Goal: Information Seeking & Learning: Find specific fact

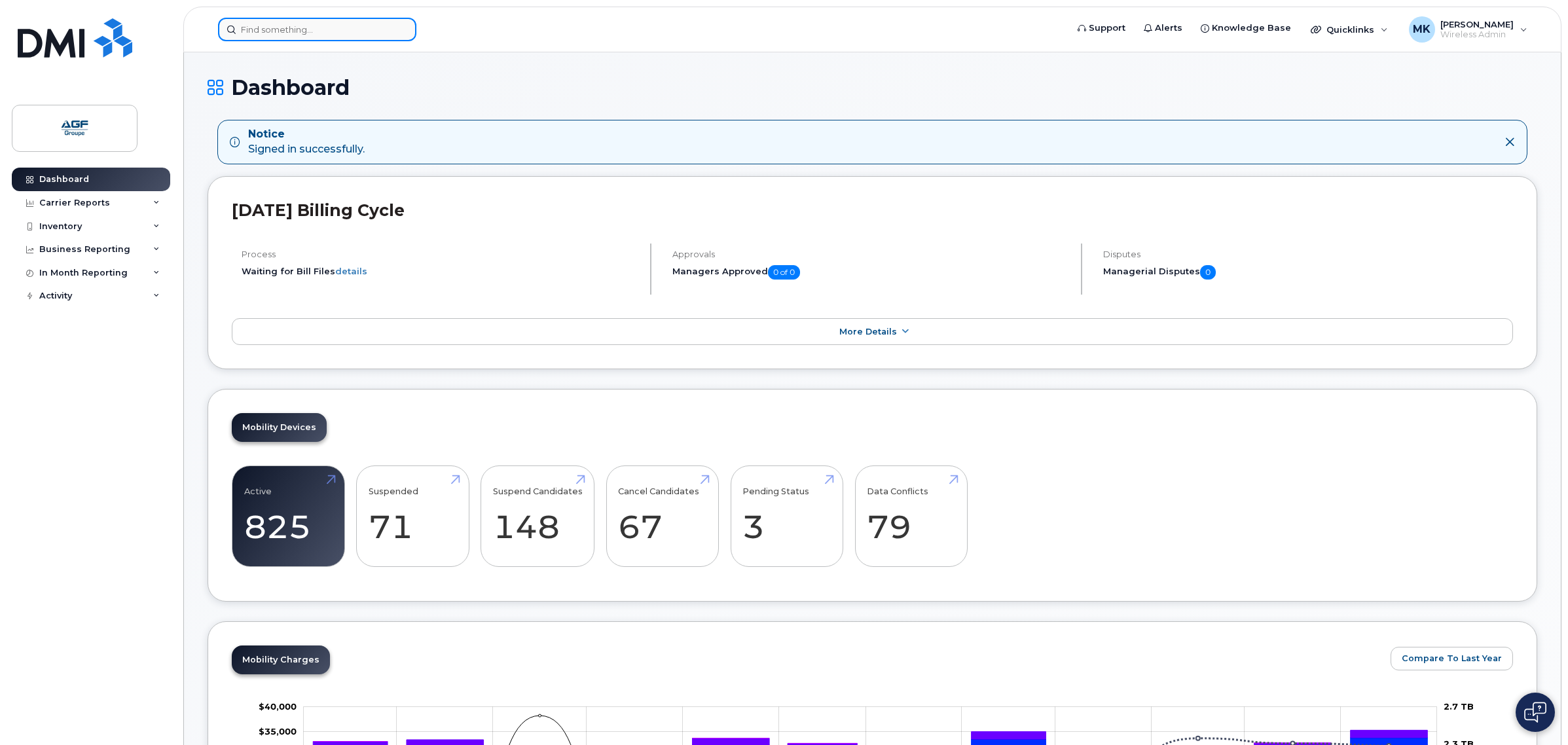
click at [284, 31] on input at bounding box center [317, 29] width 198 height 23
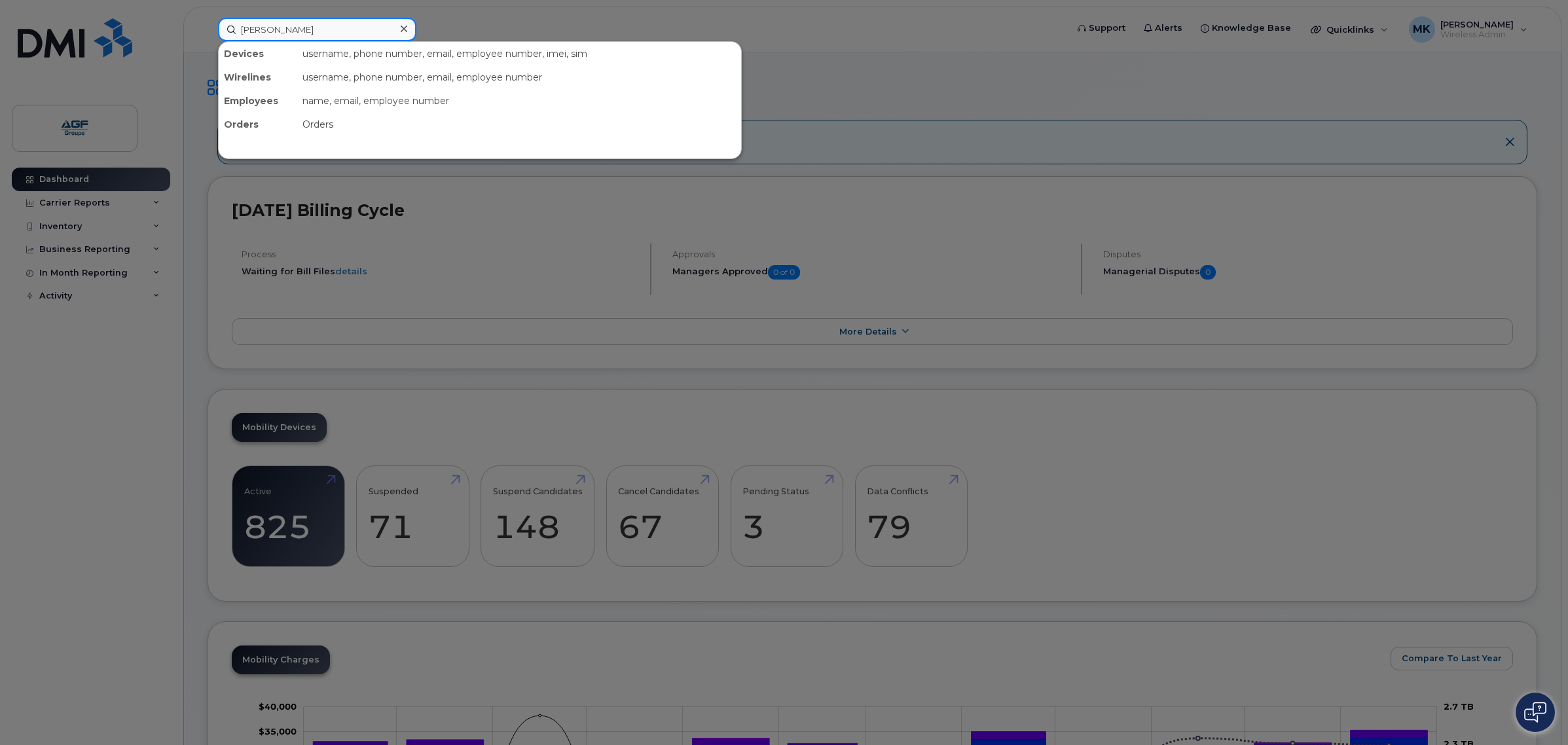
type input "aurel"
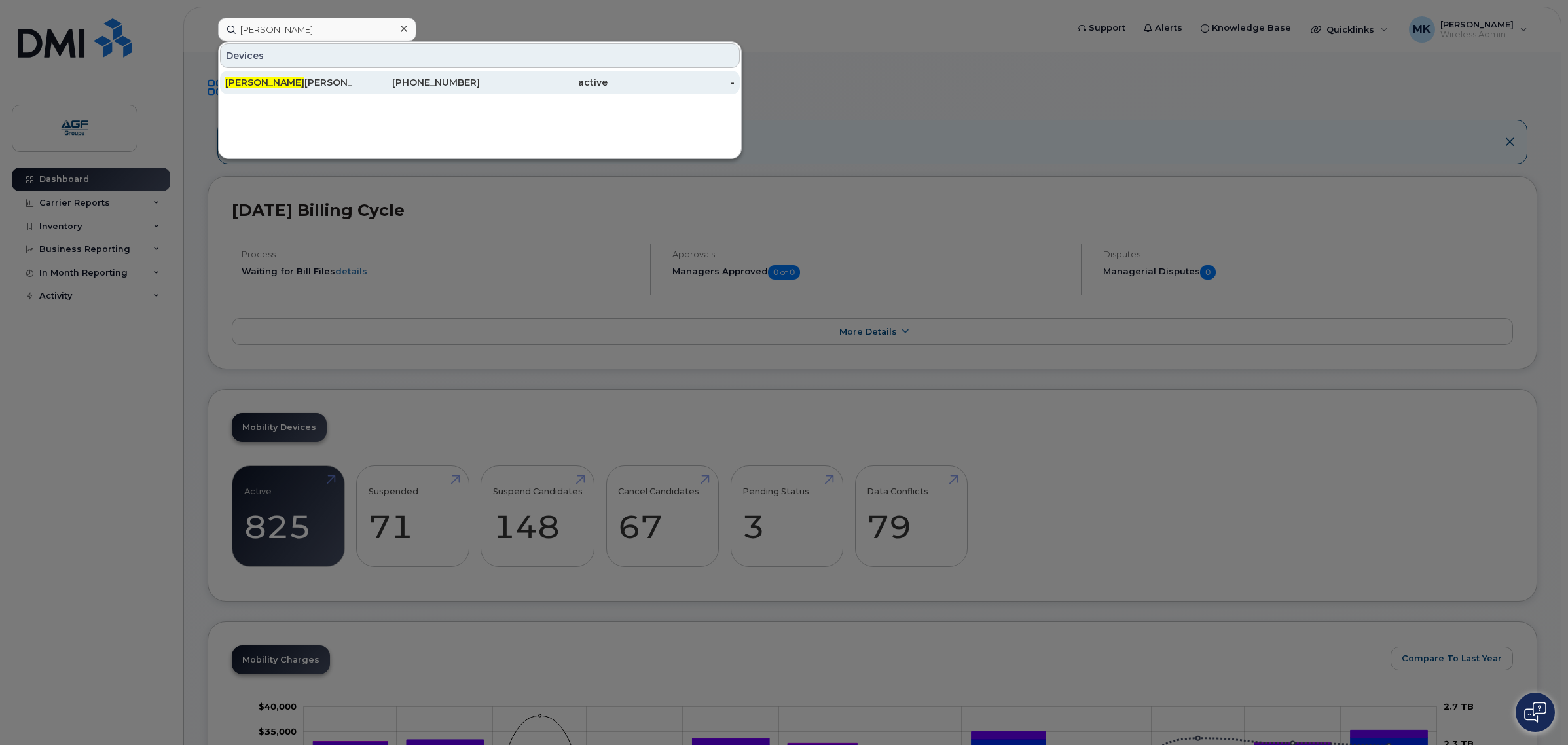
click at [317, 77] on div "Aurel Sylvester" at bounding box center [289, 82] width 128 height 13
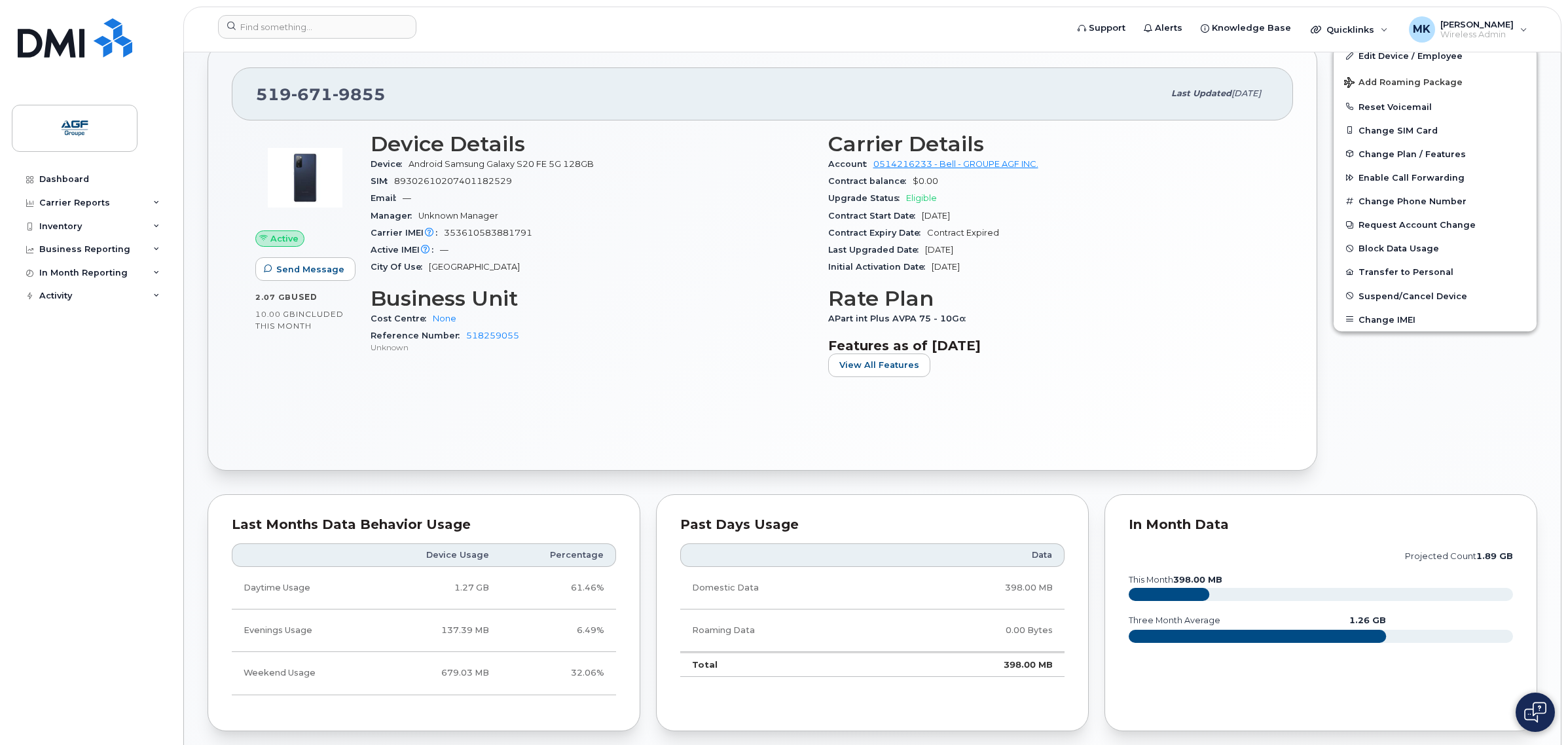
scroll to position [327, 0]
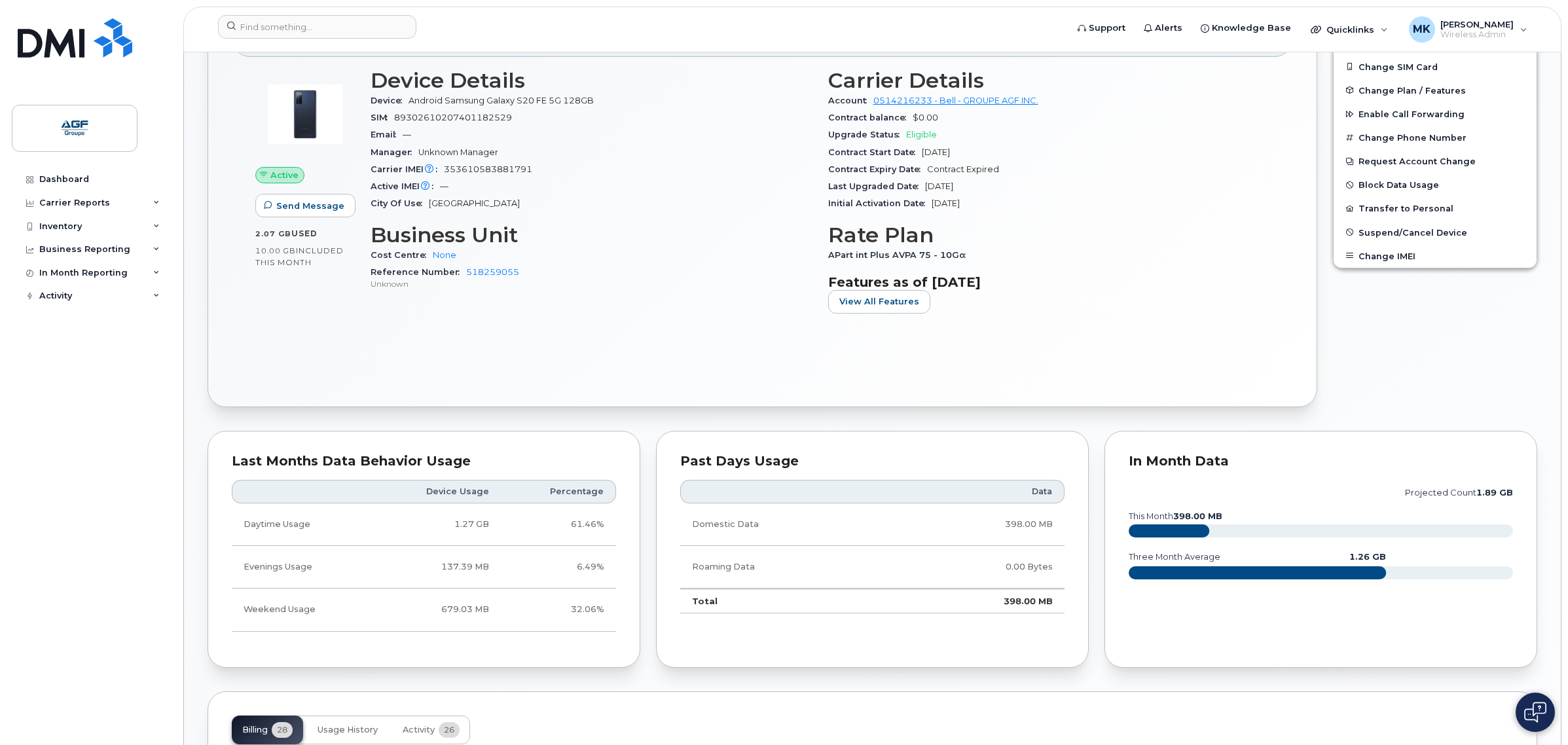
click at [842, 10] on header "Support Alerts Knowledge Base Quicklinks Suspend / Cancel Device Change SIM Car…" at bounding box center [872, 29] width 1378 height 46
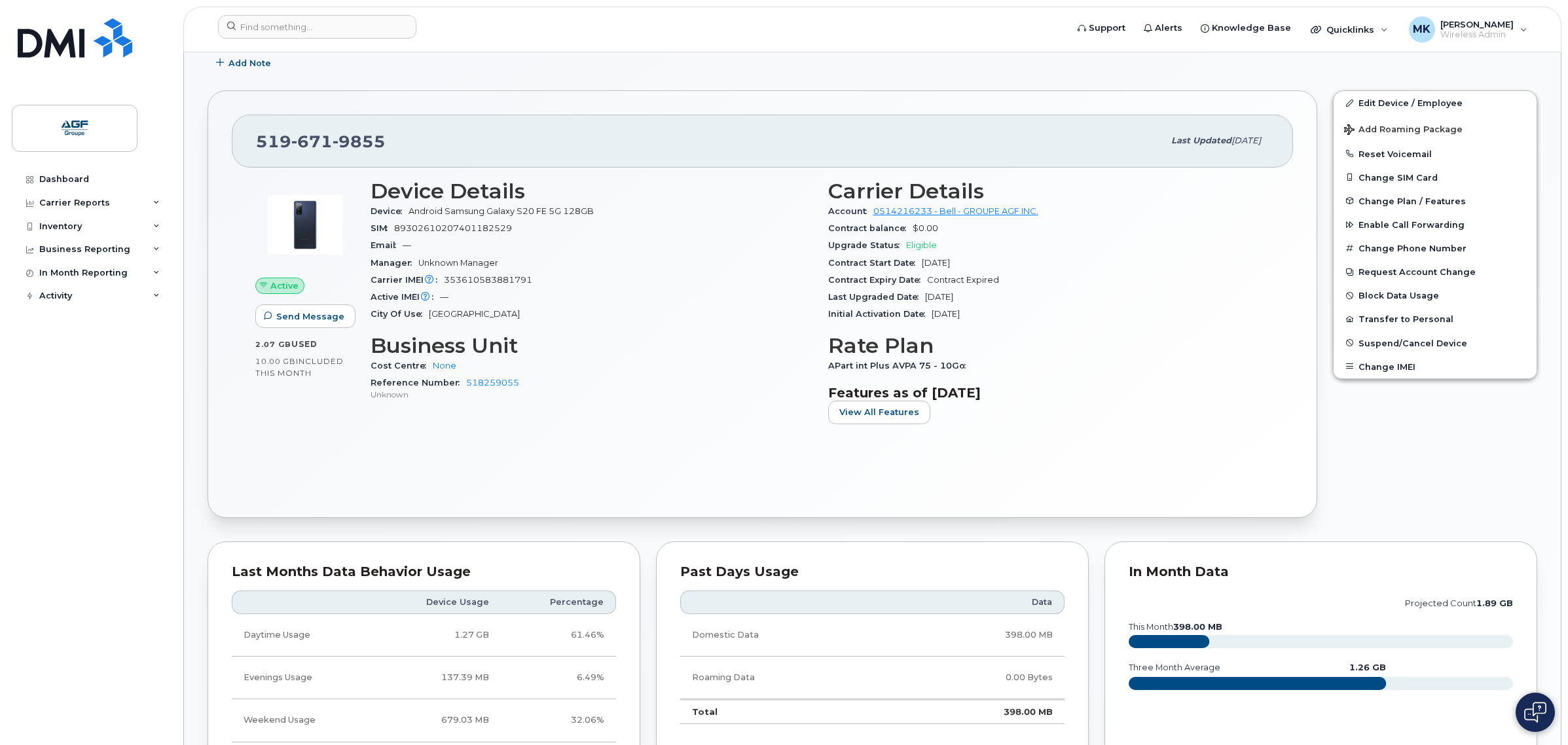
scroll to position [246, 0]
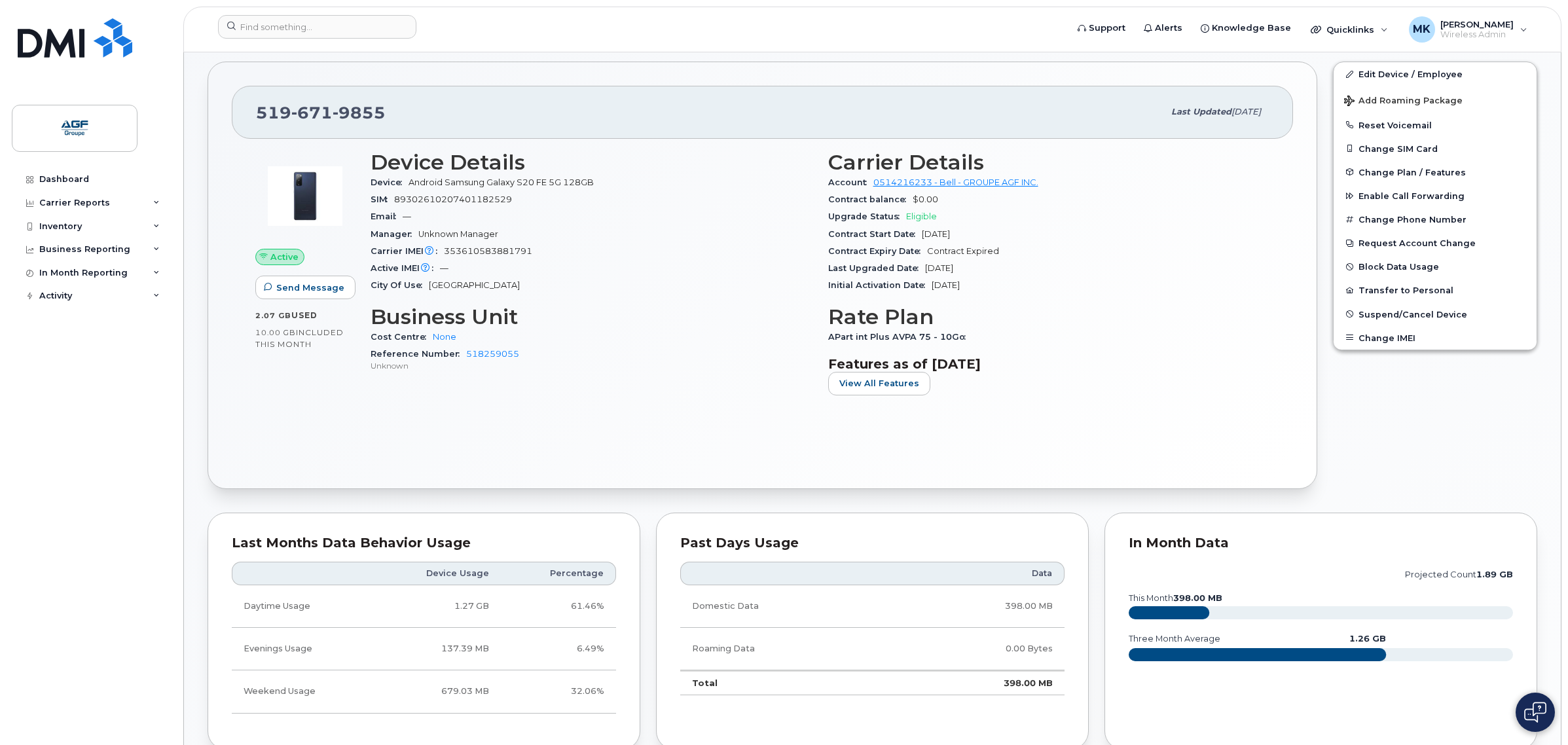
click at [953, 263] on span "[DATE]" at bounding box center [939, 268] width 28 height 9
click at [1027, 269] on div "Last Upgraded Date [DATE]" at bounding box center [1049, 268] width 442 height 17
click at [573, 241] on div "Manager Unknown Manager" at bounding box center [591, 234] width 442 height 17
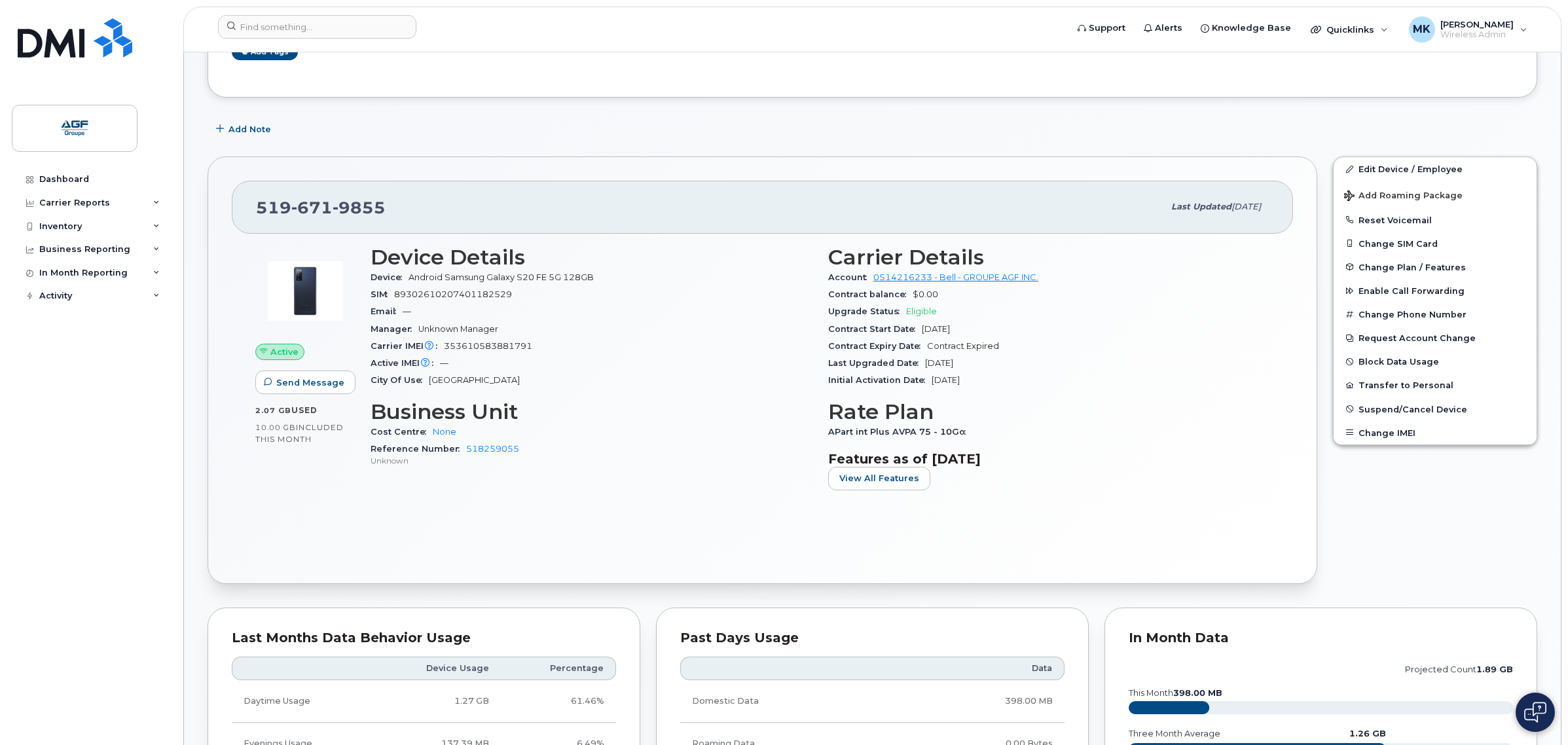
scroll to position [0, 0]
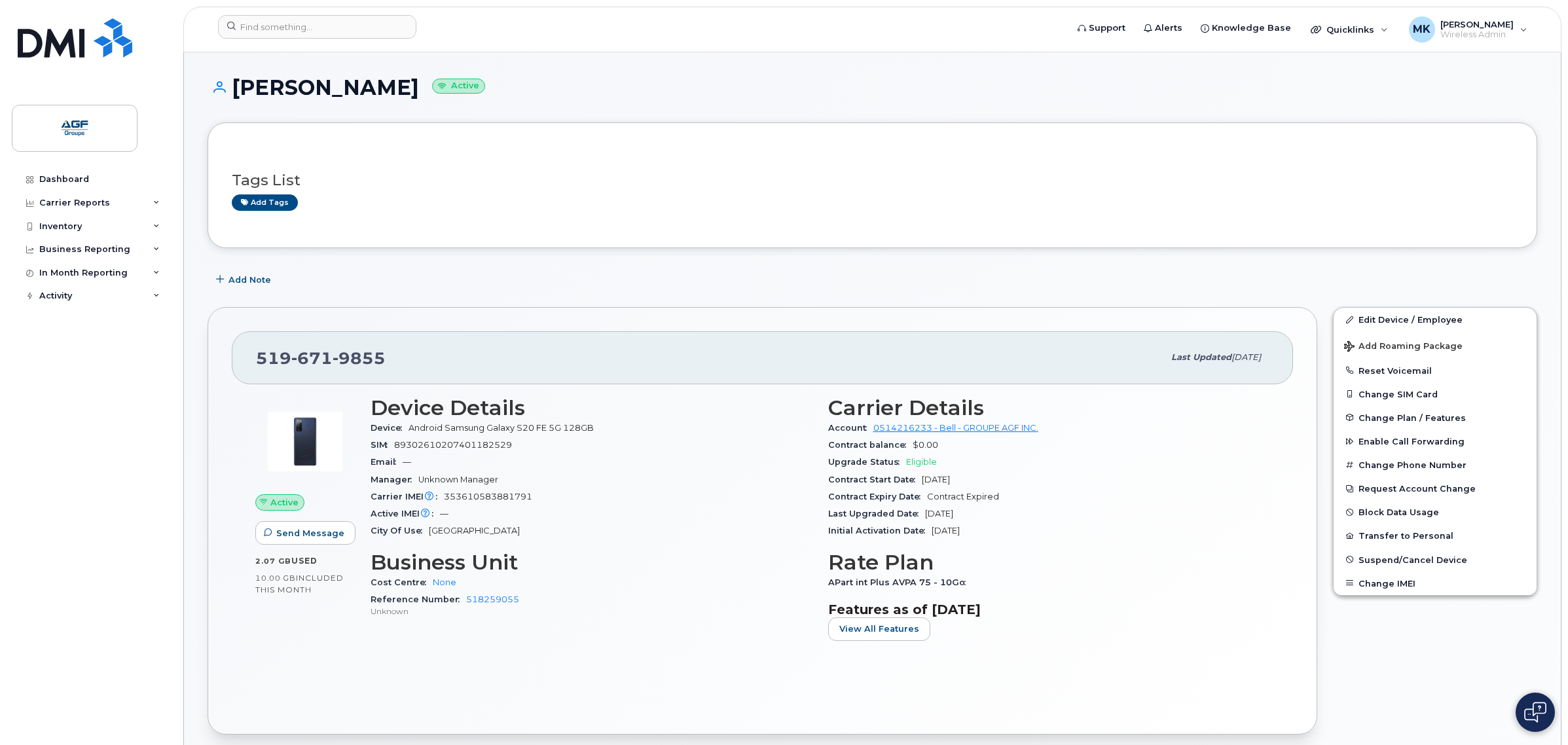
click at [835, 530] on span "Initial Activation Date" at bounding box center [880, 530] width 104 height 9
click at [505, 496] on span "353610583881791" at bounding box center [488, 496] width 88 height 9
click at [476, 495] on span "353610583881791" at bounding box center [488, 496] width 88 height 9
click at [619, 497] on div "Carrier IMEI Carrier IMEI is reported during the last billing cycle or change o…" at bounding box center [591, 496] width 442 height 17
click at [544, 482] on div "Manager Unknown Manager" at bounding box center [591, 479] width 442 height 17
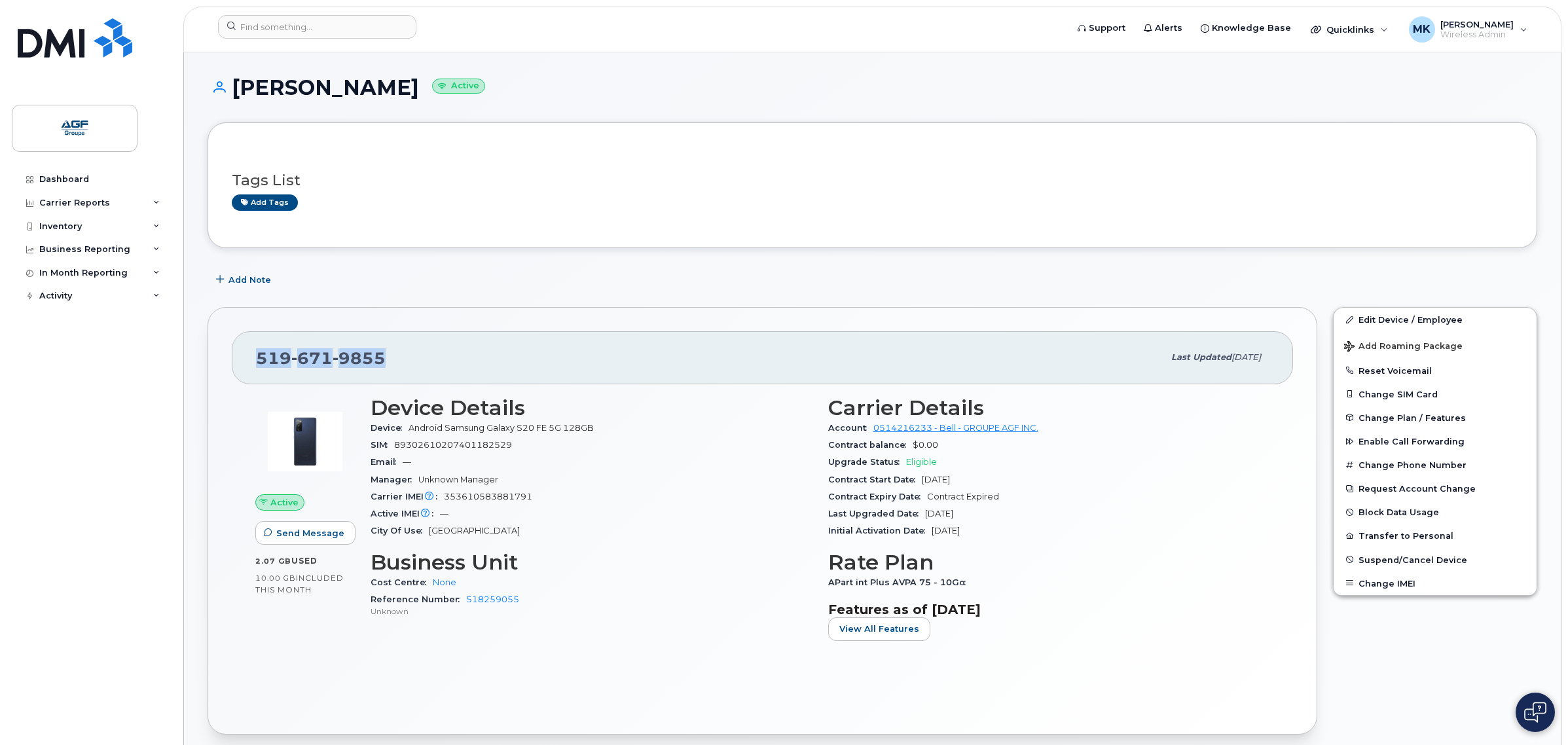
drag, startPoint x: 394, startPoint y: 354, endPoint x: 252, endPoint y: 362, distance: 142.2
click at [252, 362] on div "[PHONE_NUMBER] Last updated [DATE]" at bounding box center [762, 357] width 1061 height 52
copy span "[PHONE_NUMBER]"
click at [455, 340] on div "[PHONE_NUMBER] Last updated [DATE]" at bounding box center [762, 357] width 1061 height 52
click at [609, 580] on div "Cost Centre None" at bounding box center [591, 582] width 442 height 17
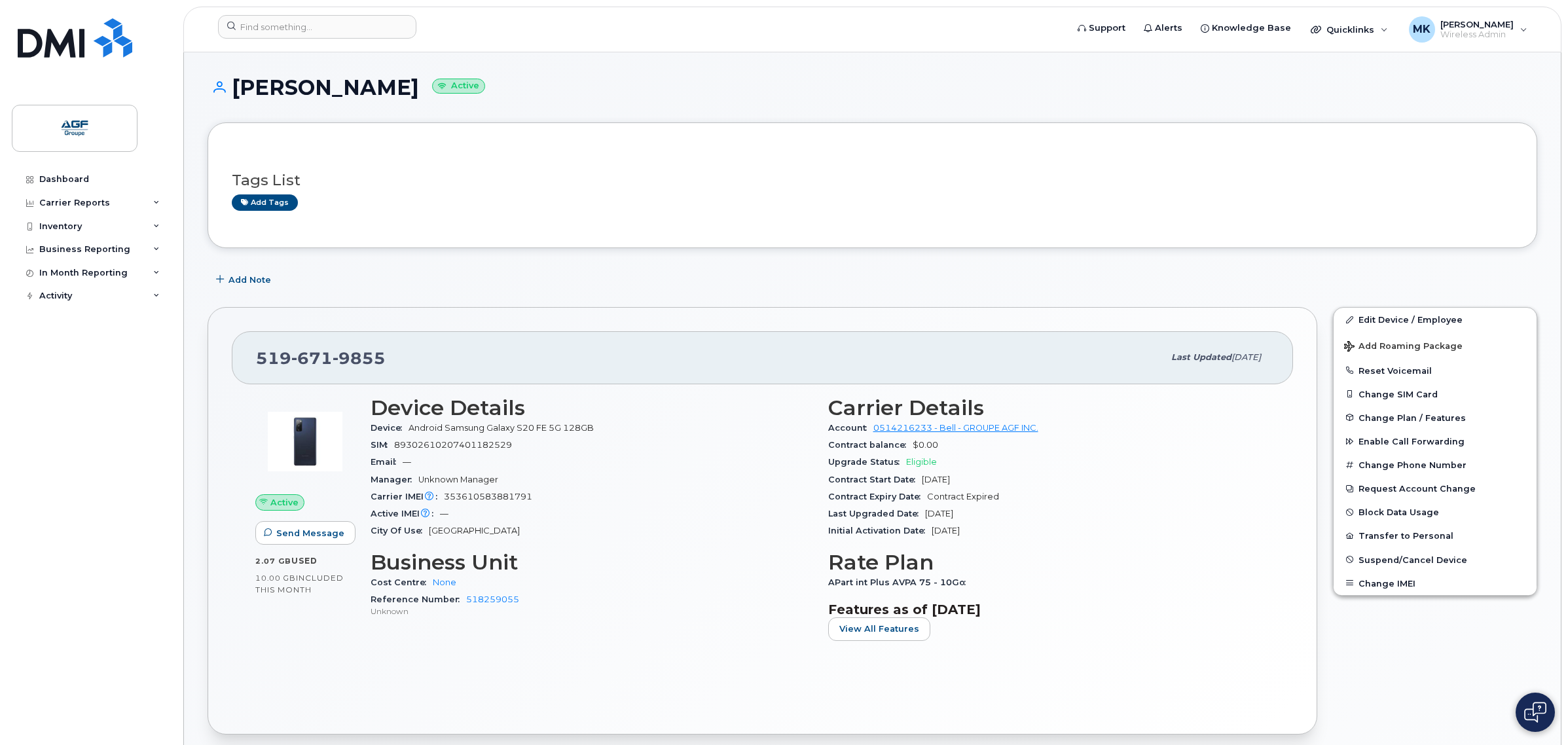
click at [342, 203] on div "Add tags" at bounding box center [867, 203] width 1270 height 16
click at [329, 139] on div "Tags List Add tags" at bounding box center [872, 185] width 1330 height 125
click at [1211, 593] on div "Carrier Details Account 0514216233 - Bell - GROUPE AGF INC. Contract balance $0…" at bounding box center [1049, 523] width 457 height 271
click at [460, 491] on span "353610583881791" at bounding box center [488, 496] width 88 height 9
click at [545, 491] on div "Carrier IMEI Carrier IMEI is reported during the last billing cycle or change o…" at bounding box center [591, 496] width 442 height 17
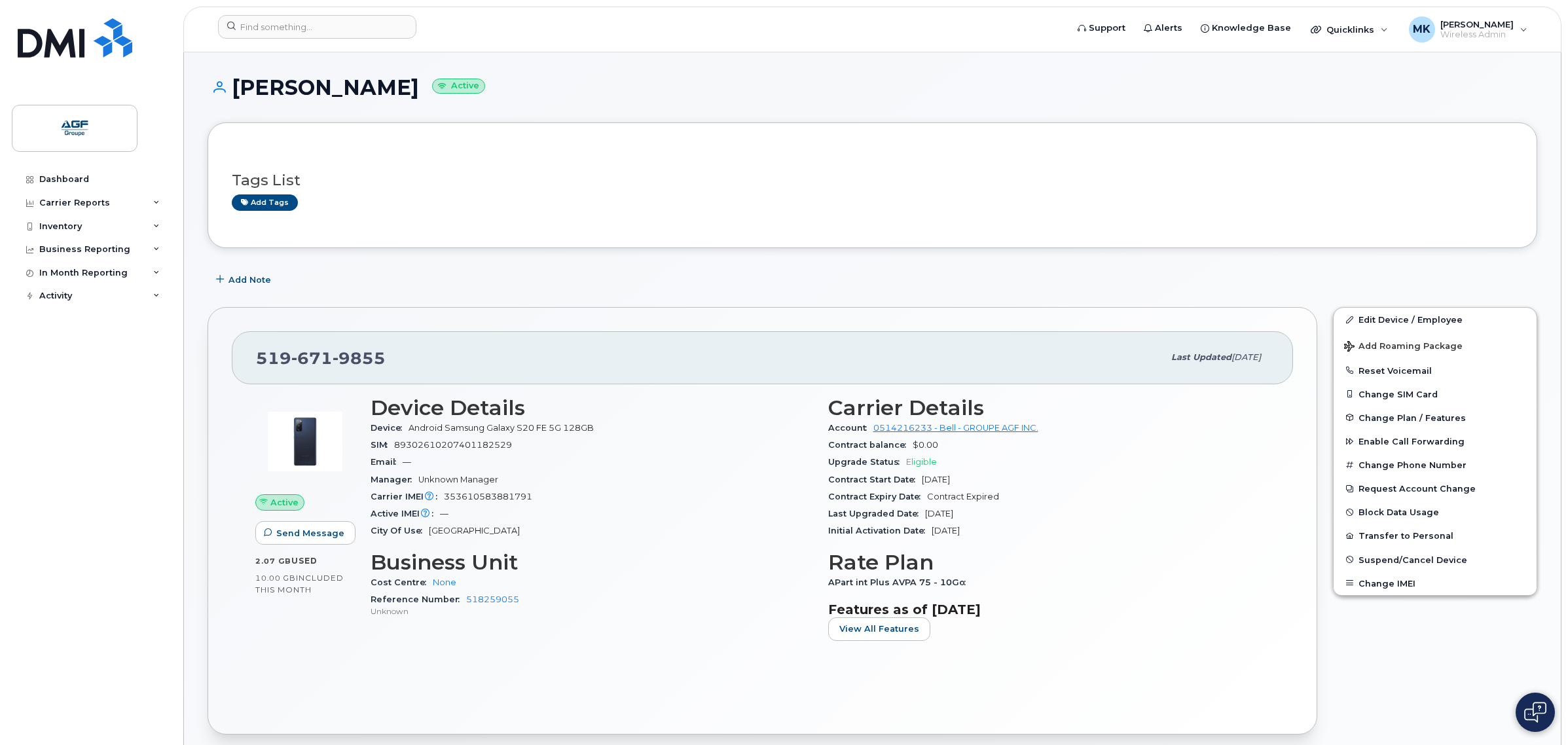
click at [524, 506] on div "Active IMEI Active IMEI is refreshed daily with a delay of up to 48 hours follo…" at bounding box center [591, 513] width 442 height 17
click at [521, 475] on div "Manager Unknown Manager" at bounding box center [591, 479] width 442 height 17
click at [489, 350] on div "[PHONE_NUMBER]" at bounding box center [710, 357] width 907 height 28
click at [650, 384] on div "Active Send Message 2.07 GB  used 10.00 GB  included this month Device Details …" at bounding box center [762, 547] width 1061 height 326
click at [110, 201] on div "Carrier Reports" at bounding box center [90, 203] width 158 height 23
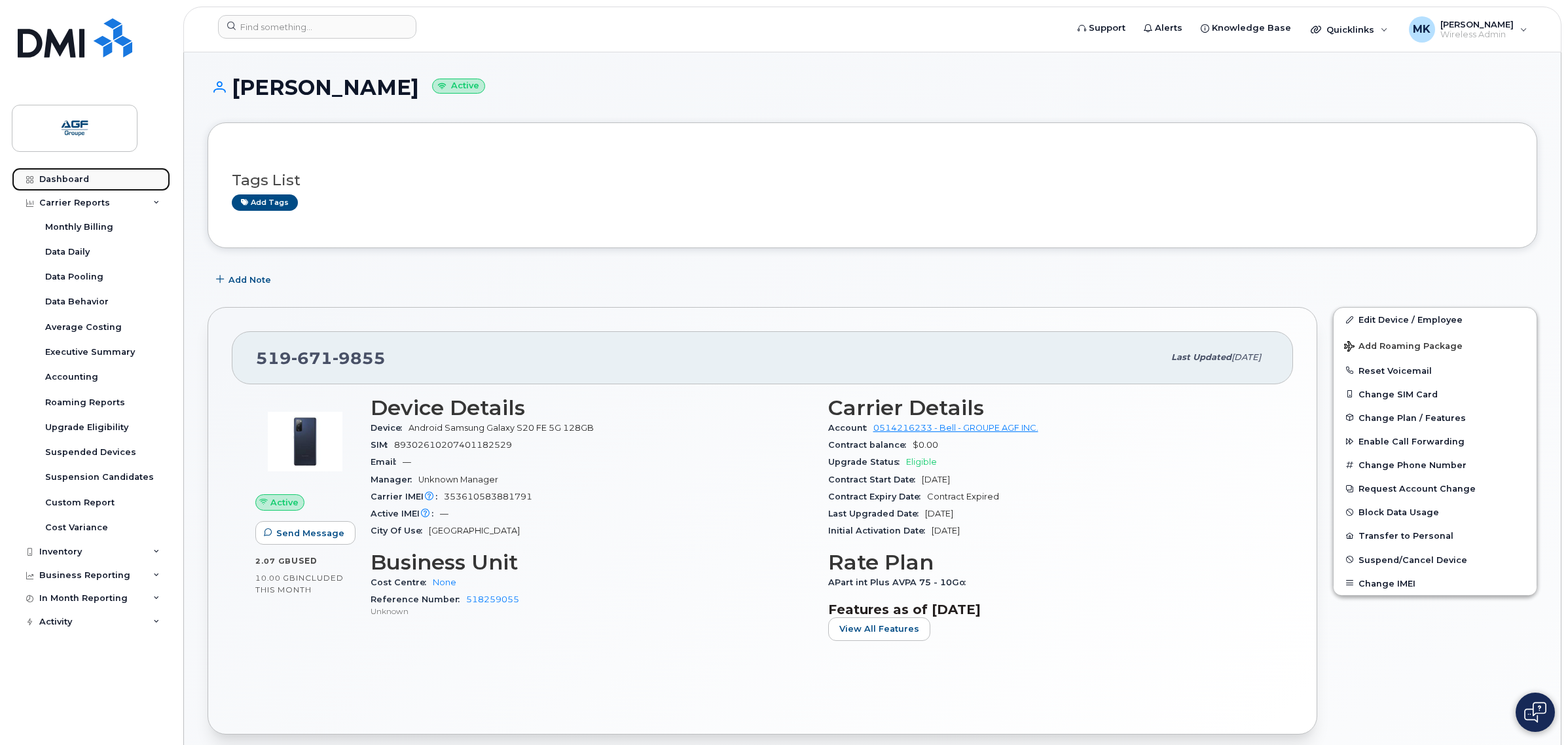
click at [119, 181] on link "Dashboard" at bounding box center [90, 179] width 158 height 23
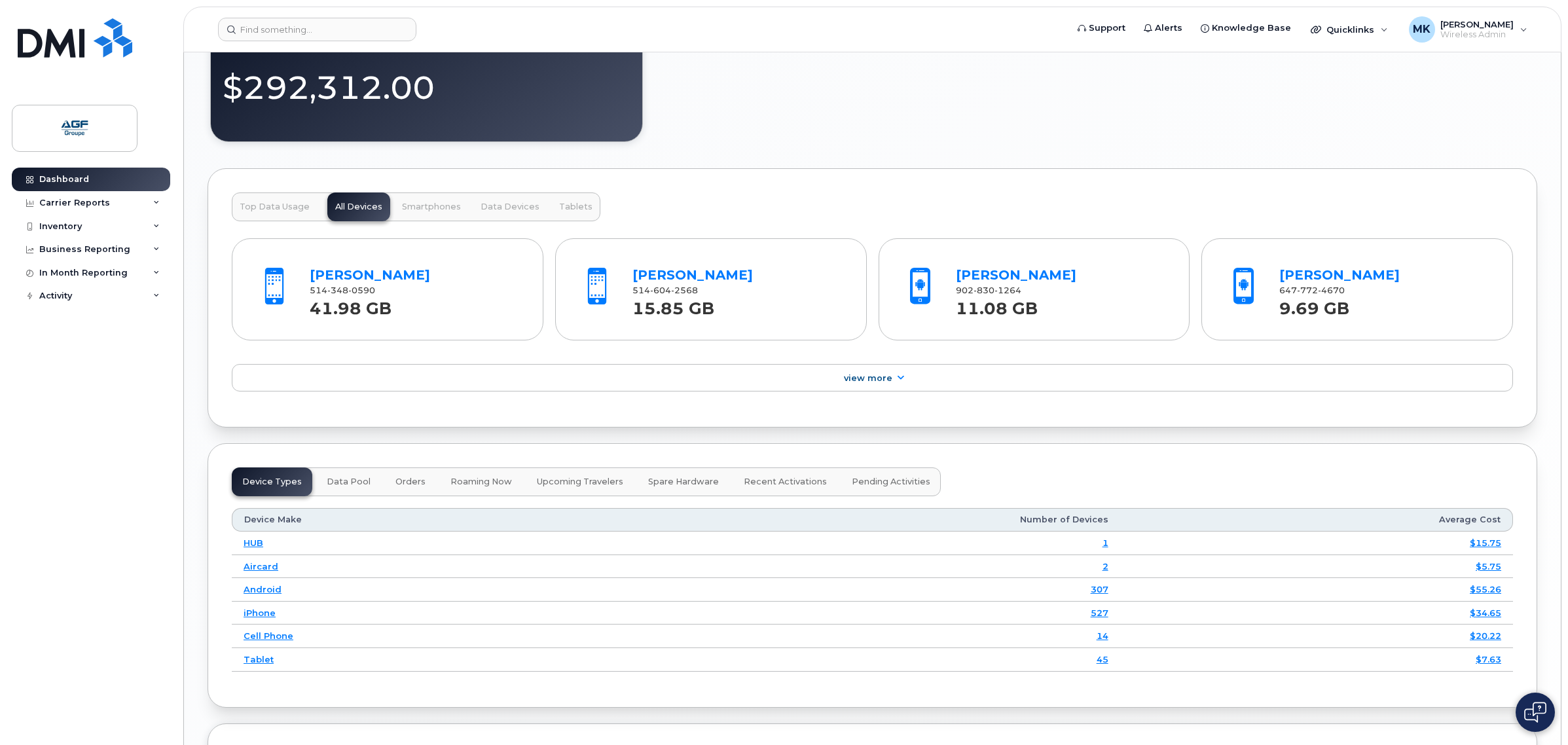
scroll to position [1312, 0]
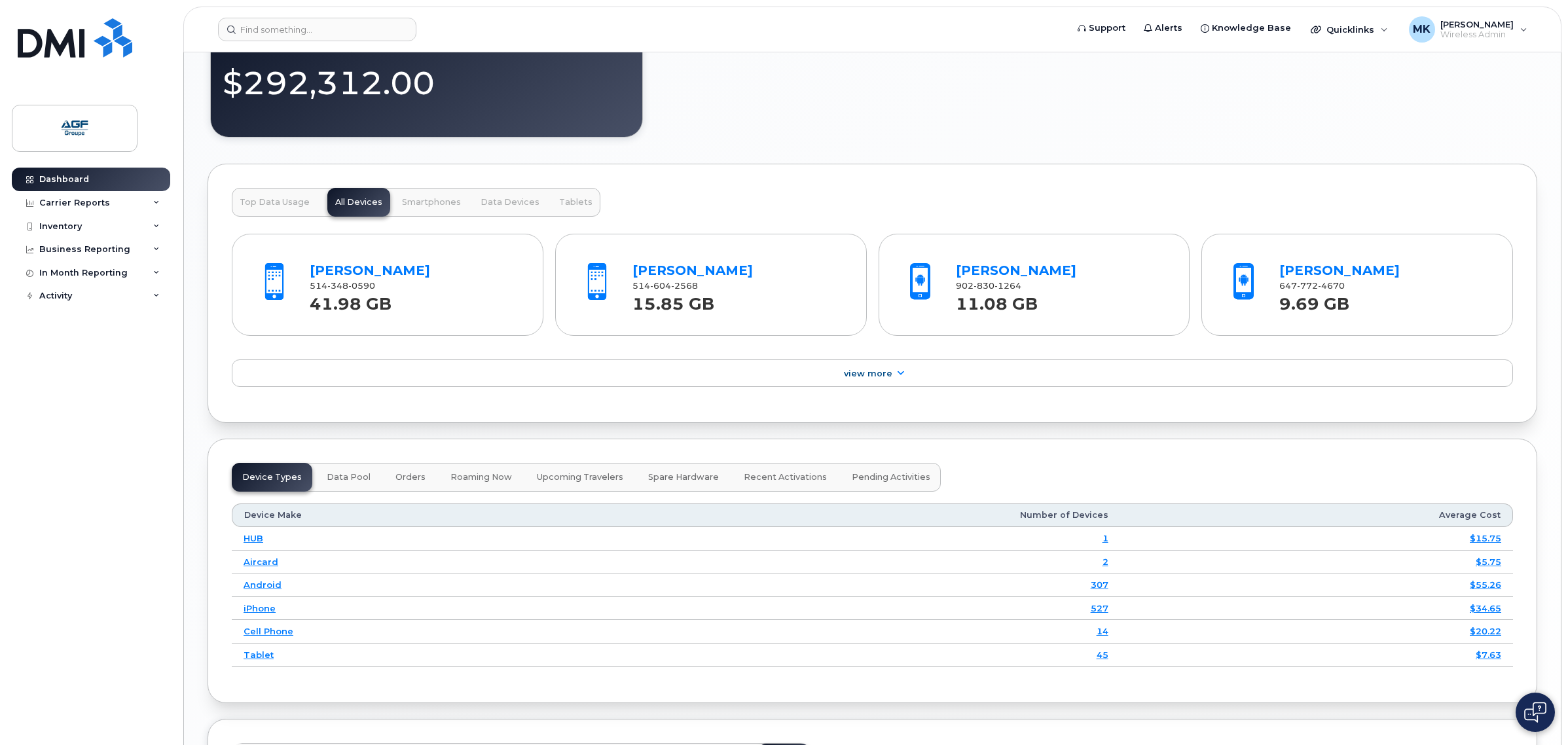
click at [303, 205] on span "Top Data Usage" at bounding box center [275, 202] width 70 height 10
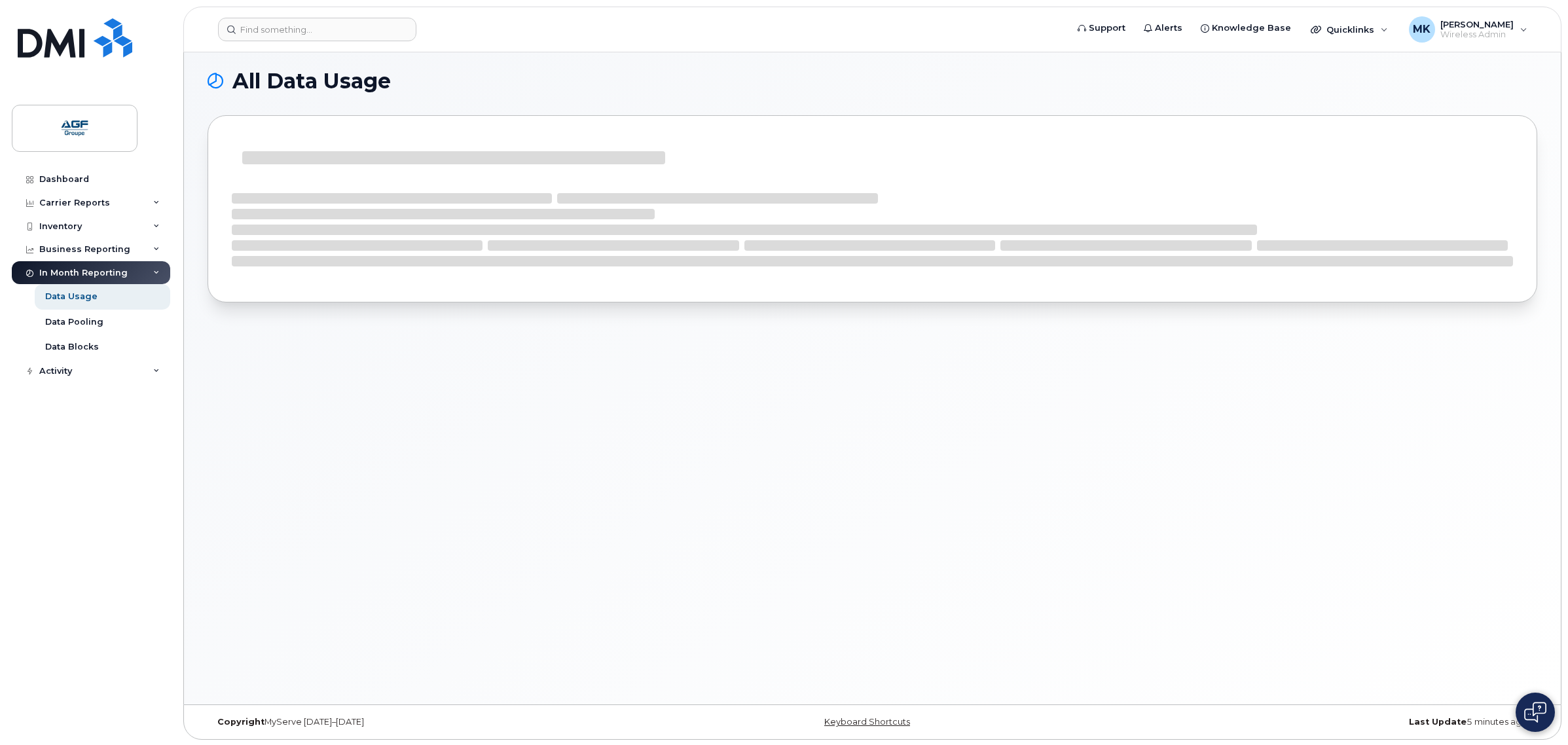
scroll to position [7, 0]
click at [99, 197] on div "Carrier Reports" at bounding box center [90, 203] width 158 height 23
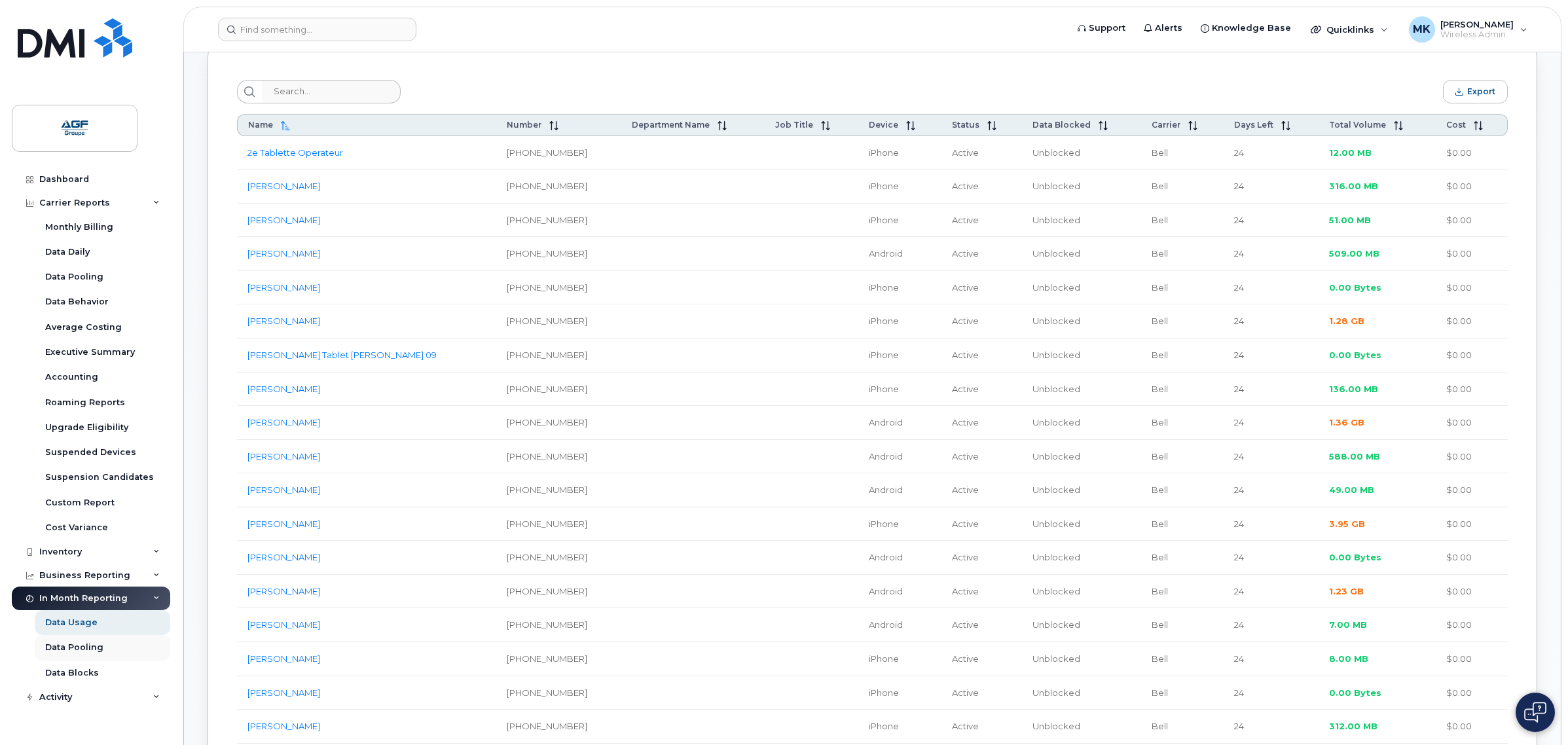
scroll to position [497, 0]
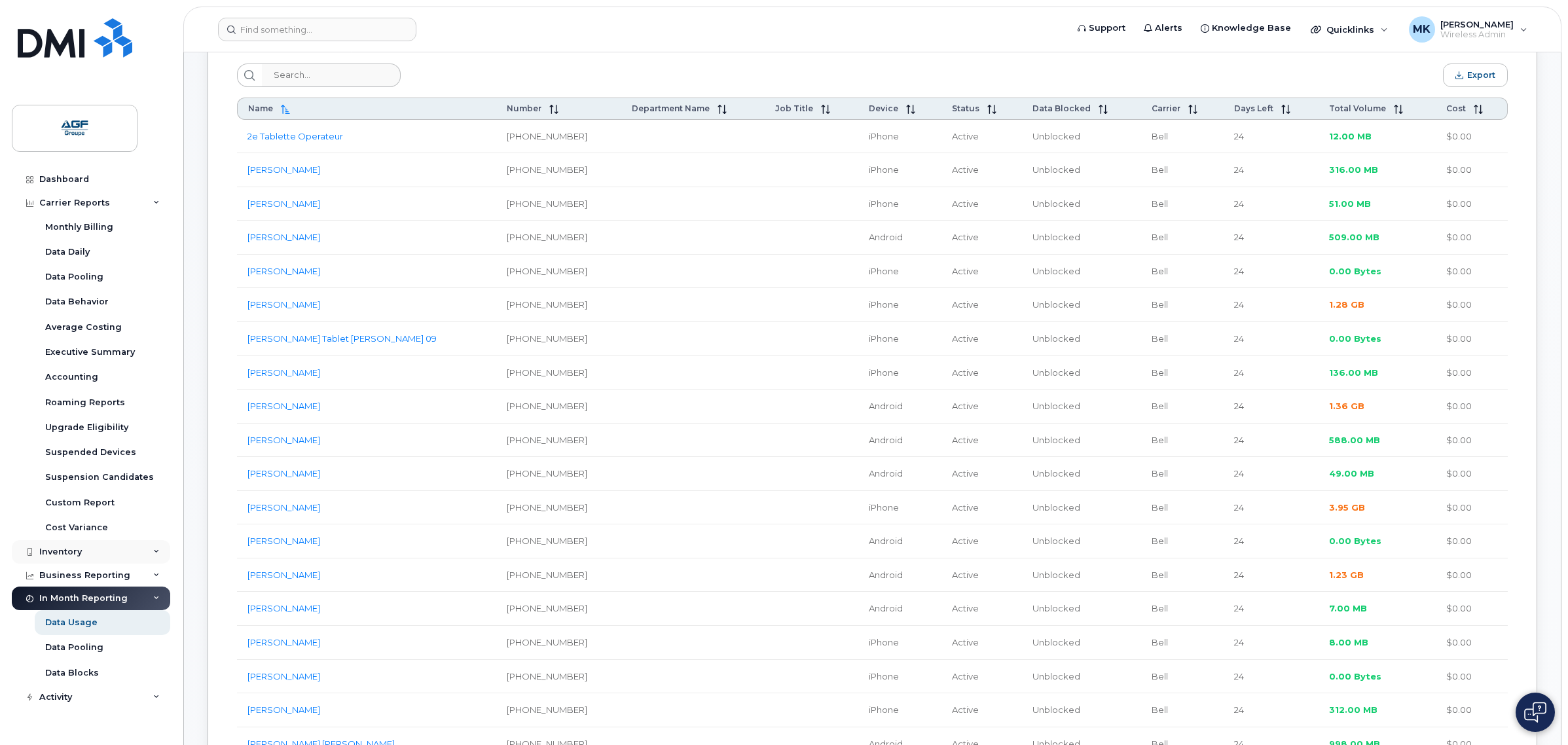
click at [119, 547] on div "Inventory" at bounding box center [90, 552] width 158 height 23
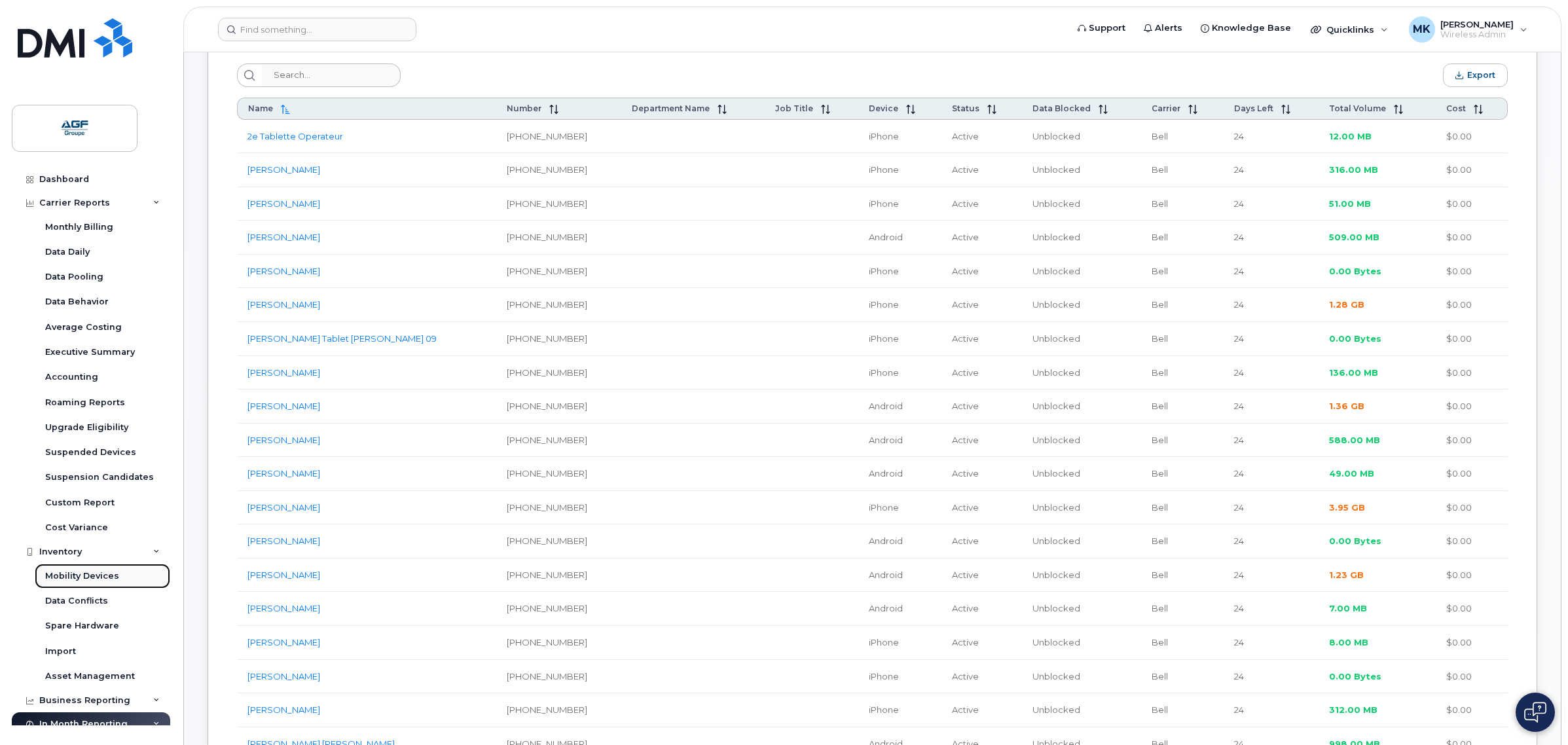
click at [112, 572] on div "Mobility Devices" at bounding box center [82, 576] width 74 height 12
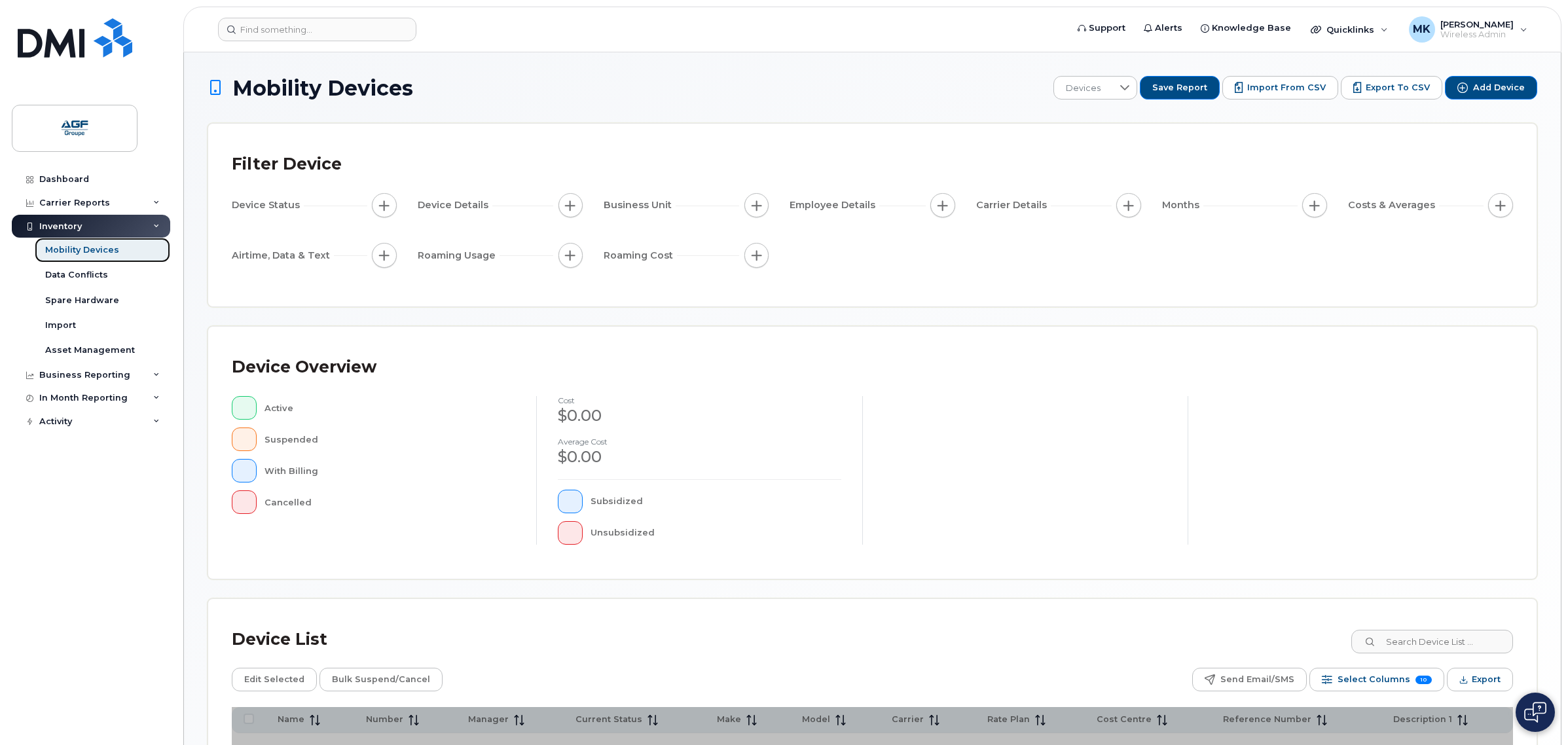
scroll to position [155, 0]
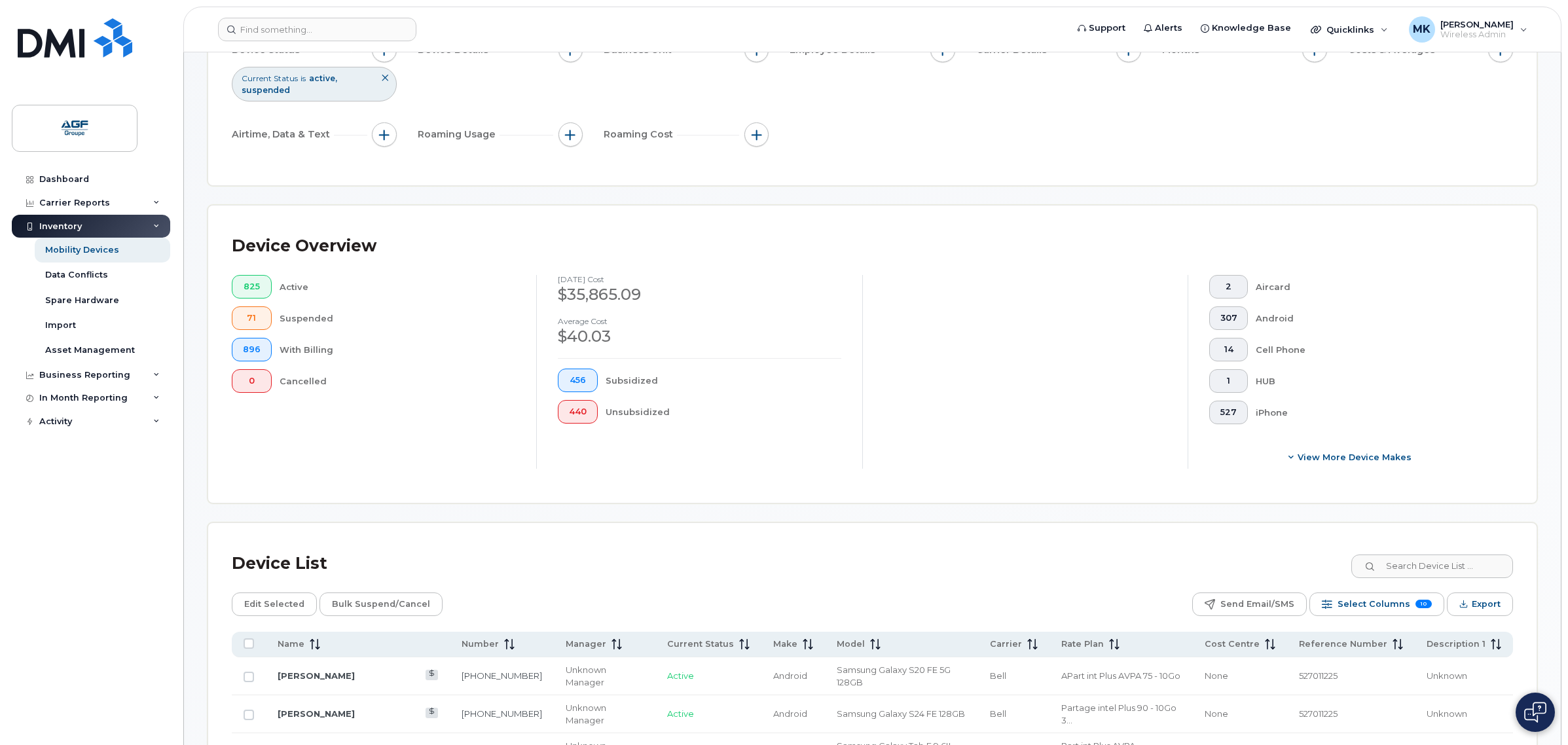
click at [622, 480] on div "Device Overview 825 Active 71 Suspended 896 With Billing 0 Cancelled August 202…" at bounding box center [872, 354] width 1328 height 297
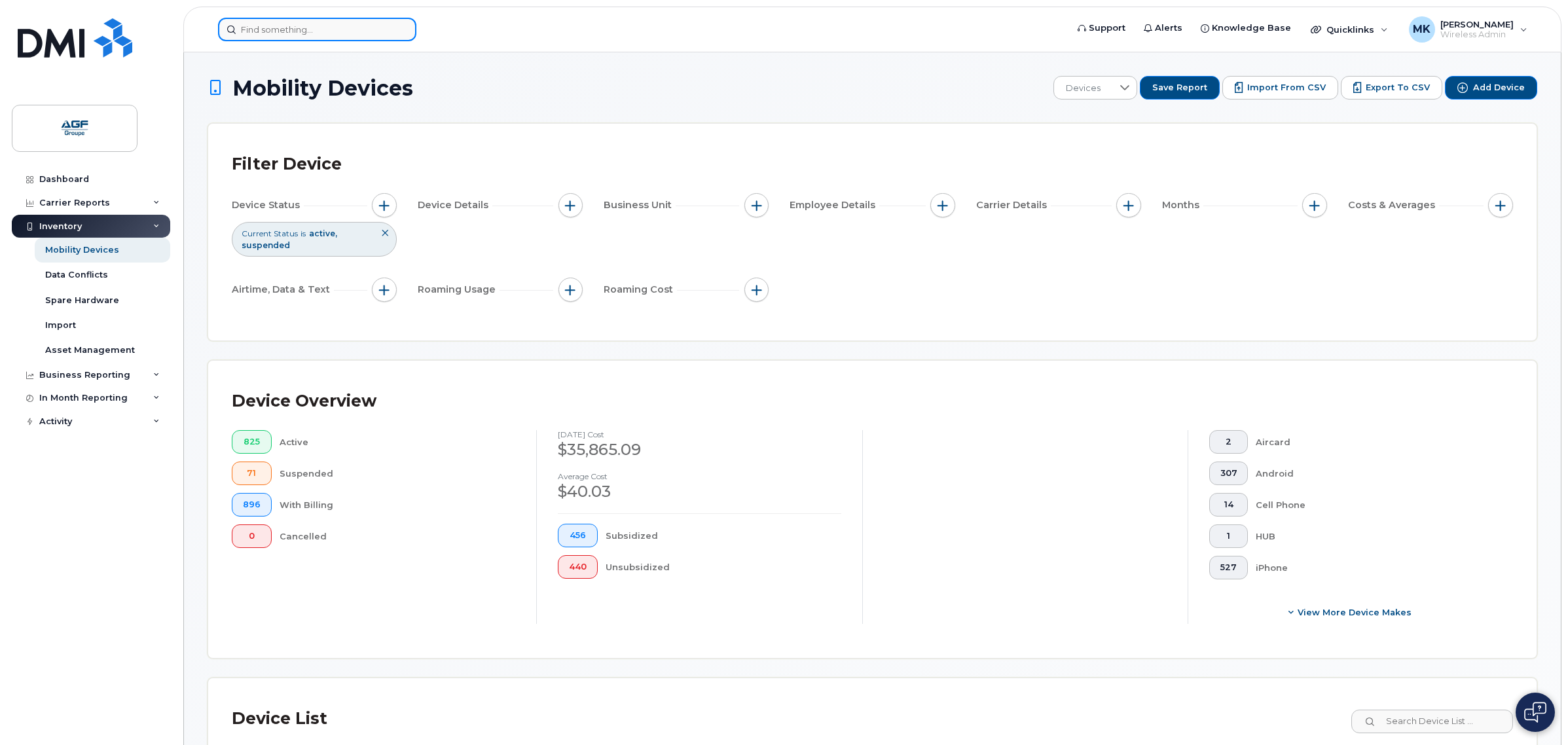
click at [365, 23] on input at bounding box center [317, 29] width 198 height 23
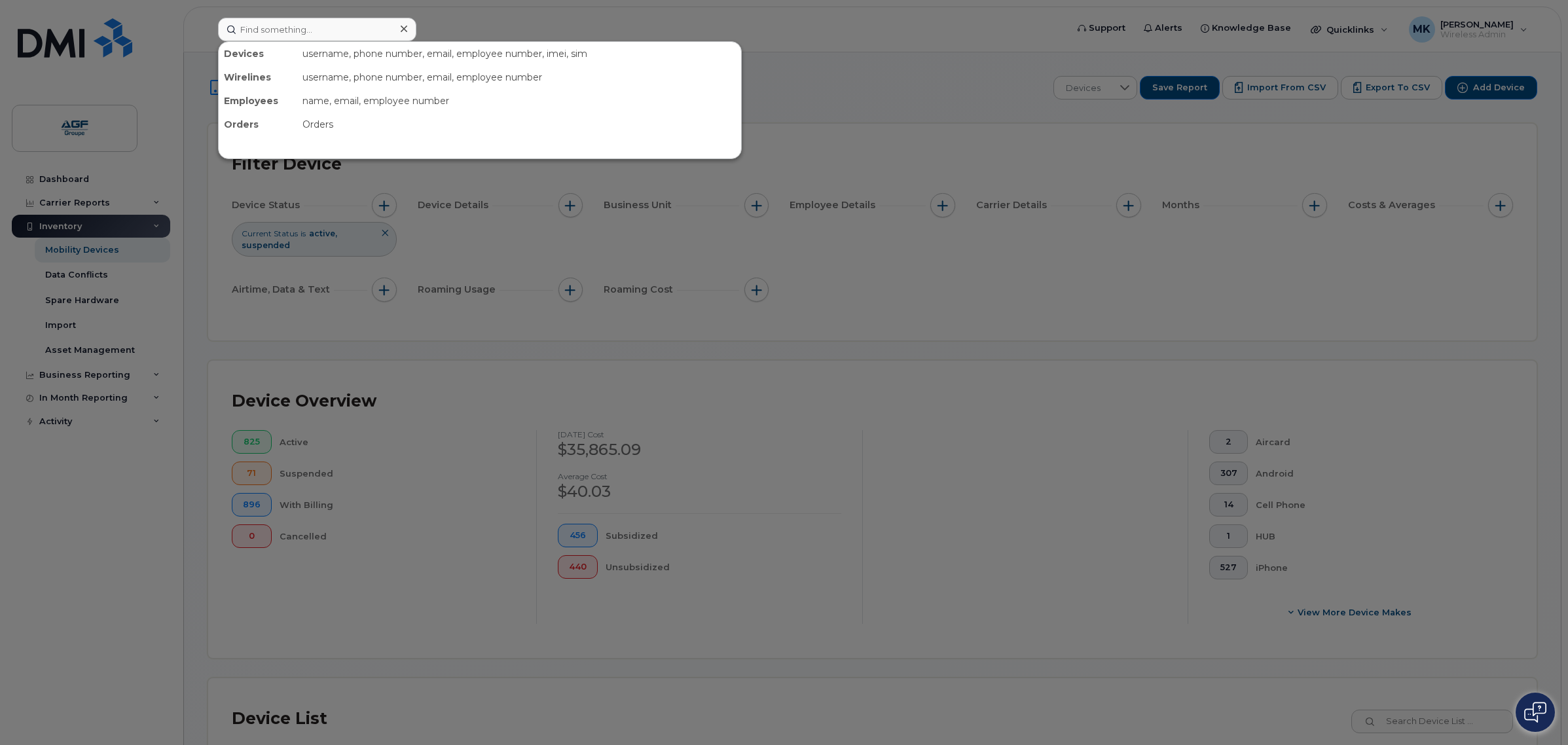
click at [828, 90] on div at bounding box center [784, 372] width 1568 height 745
